Goal: Information Seeking & Learning: Learn about a topic

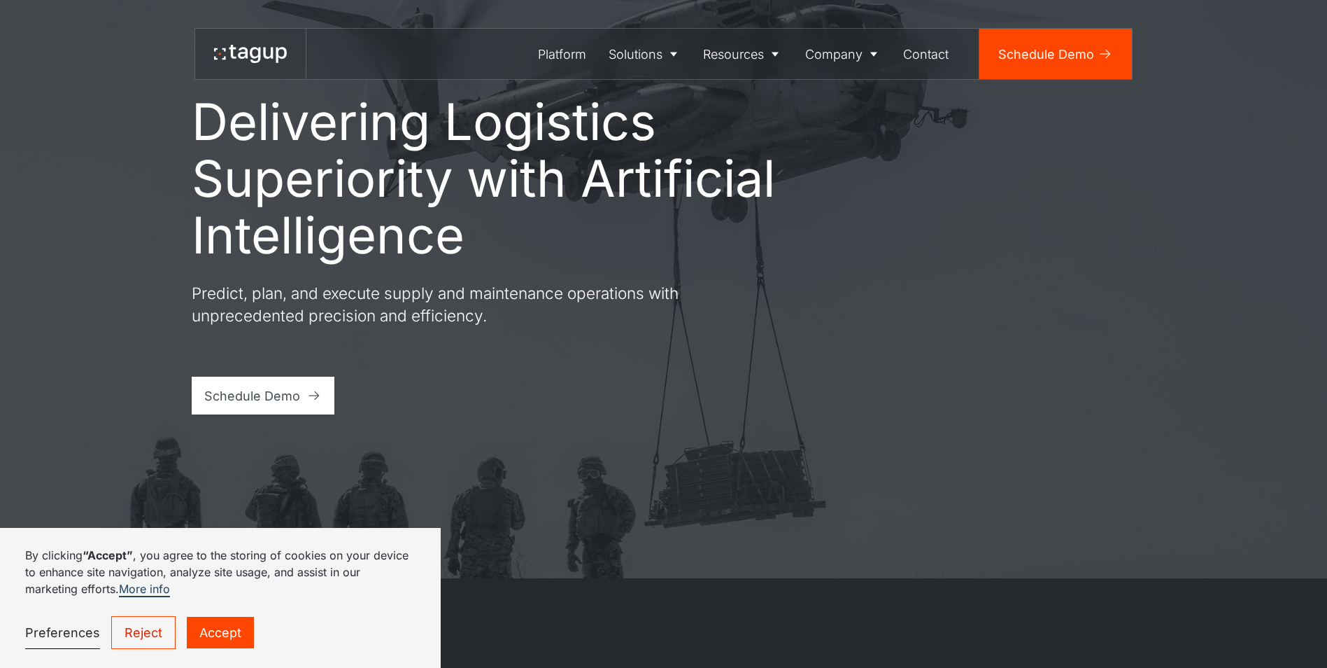
scroll to position [90, 0]
drag, startPoint x: 152, startPoint y: 633, endPoint x: 692, endPoint y: 482, distance: 560.8
click at [150, 633] on link "Reject" at bounding box center [143, 632] width 64 height 33
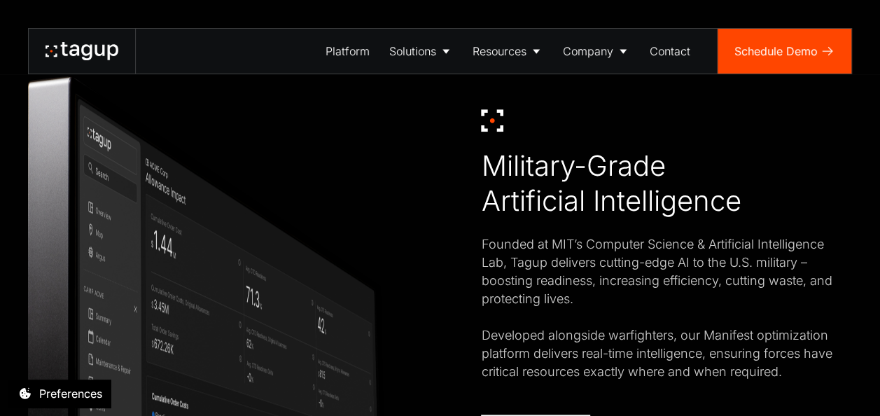
scroll to position [687, 0]
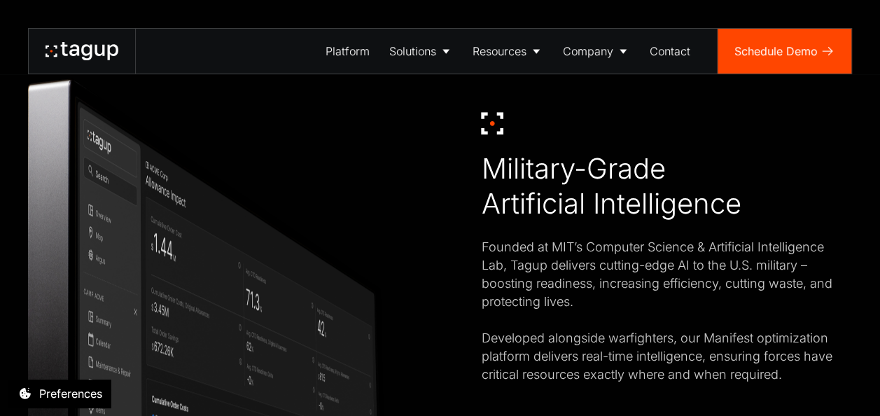
click at [539, 291] on div "Founded at MIT’s Computer Science & Artificial Intelligence Lab, Tagup delivers…" at bounding box center [666, 311] width 371 height 146
drag, startPoint x: 539, startPoint y: 291, endPoint x: 624, endPoint y: 164, distance: 153.3
click at [624, 164] on div "Military-Grade Artificial Intelligence" at bounding box center [611, 186] width 260 height 70
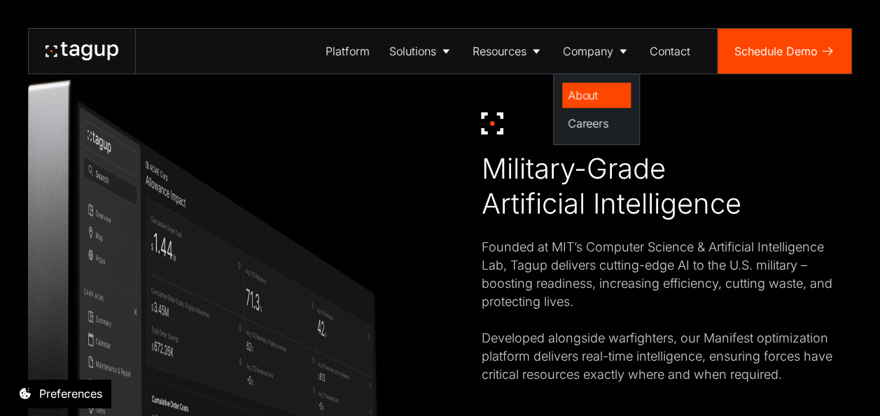
click at [603, 87] on div "About" at bounding box center [596, 95] width 57 height 17
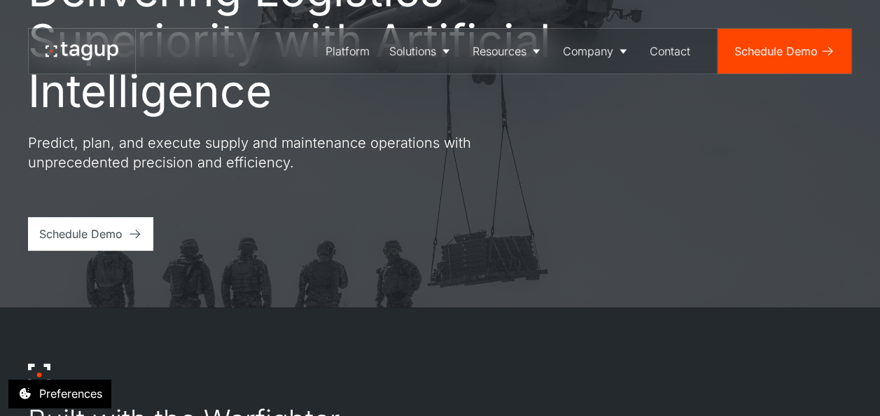
scroll to position [0, 0]
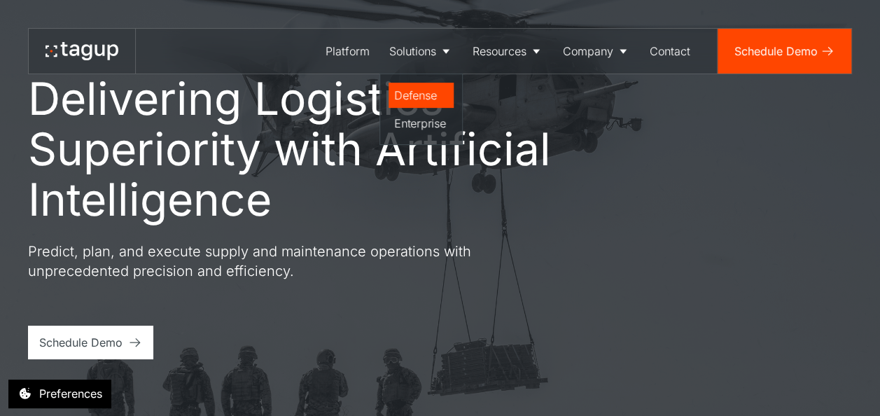
click at [425, 94] on div "Defense" at bounding box center [421, 95] width 54 height 17
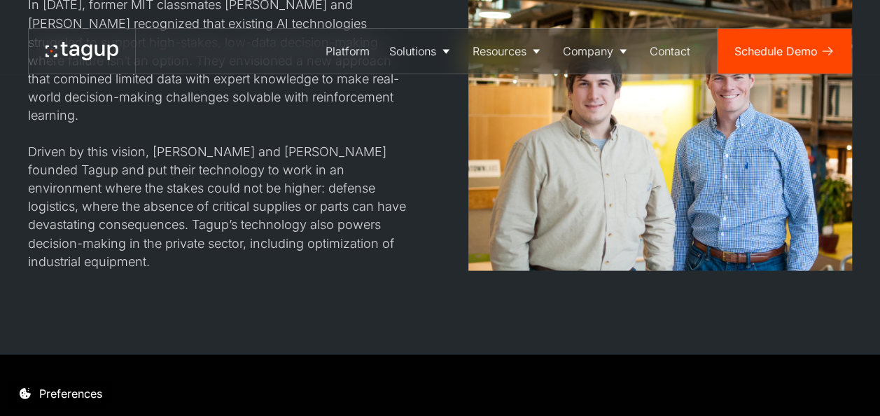
scroll to position [1314, 0]
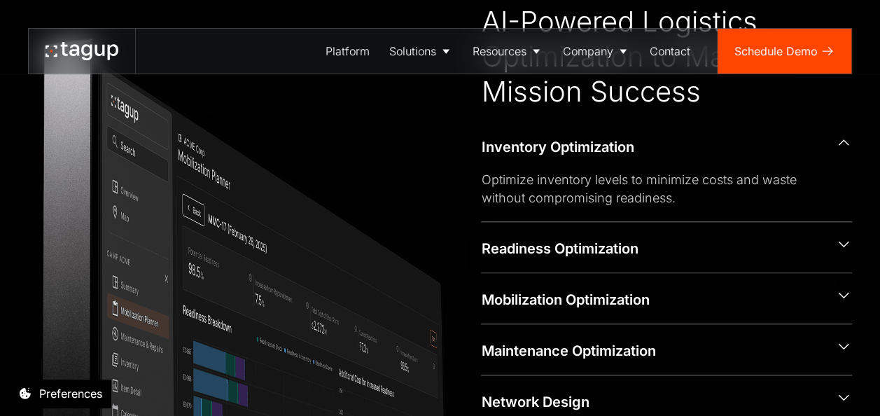
click at [613, 243] on div "Readiness Optimization" at bounding box center [652, 249] width 343 height 20
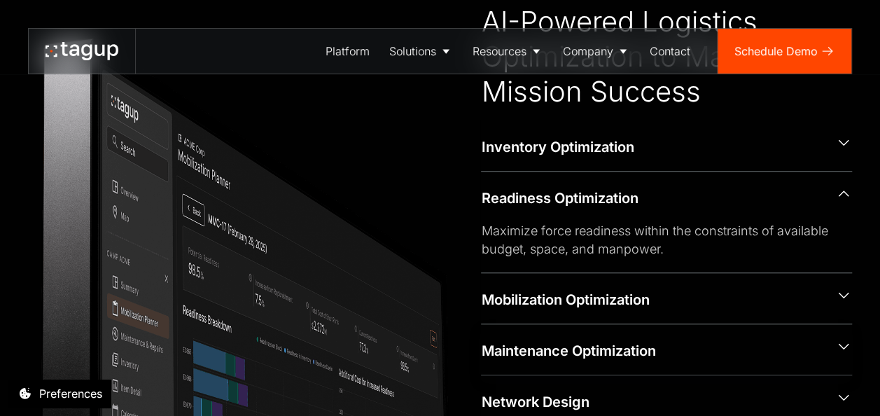
click at [691, 324] on div "Maintenance Optimization" at bounding box center [666, 349] width 371 height 50
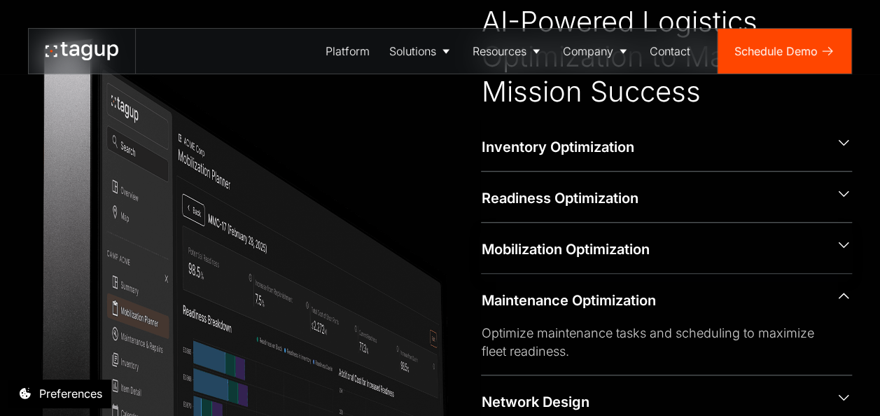
click at [667, 267] on div "Mobilization Optimization" at bounding box center [666, 248] width 371 height 50
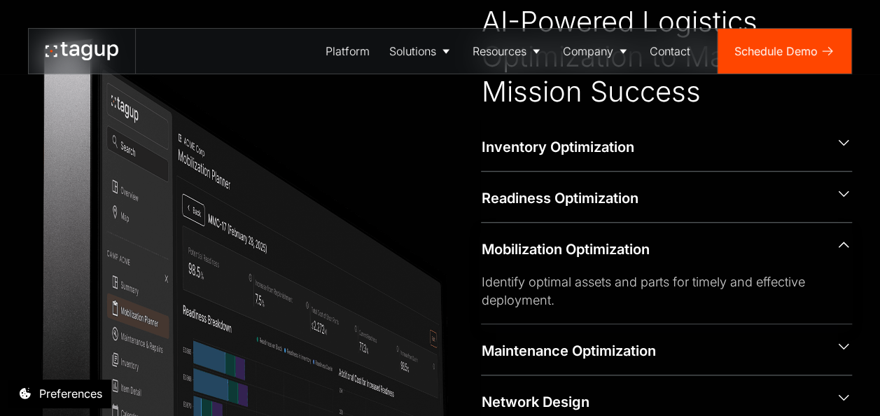
click at [705, 239] on div "Mobilization Optimization" at bounding box center [652, 249] width 343 height 20
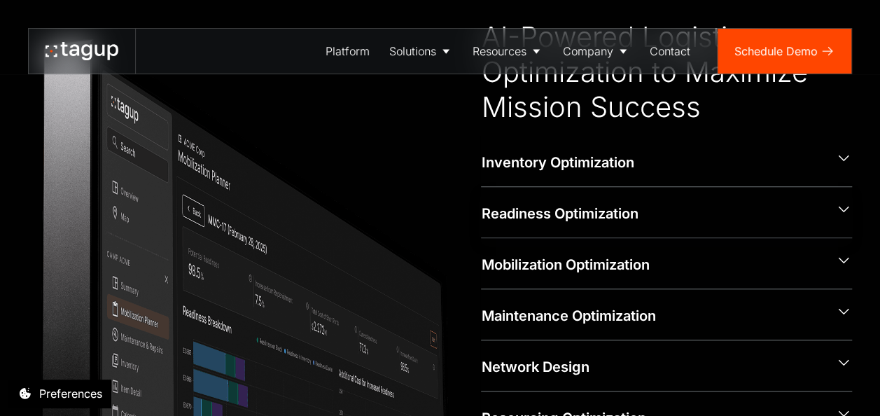
click at [673, 224] on div "Readiness Optimization" at bounding box center [666, 212] width 371 height 50
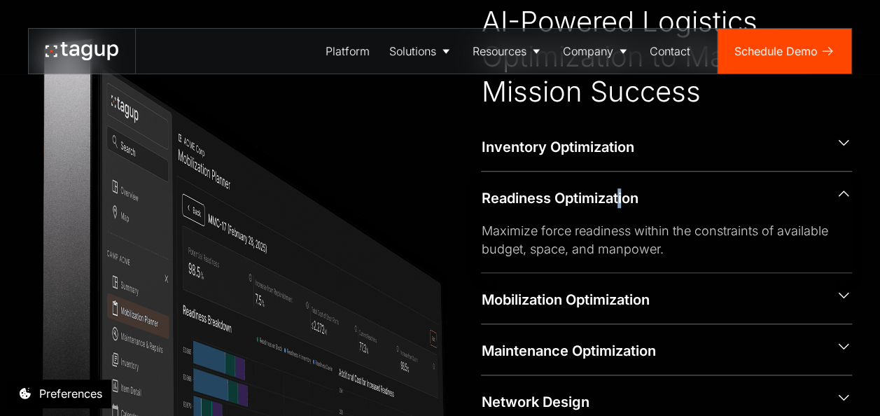
click at [619, 211] on div "Readiness Optimization" at bounding box center [666, 196] width 371 height 50
